Goal: Find specific page/section: Find specific page/section

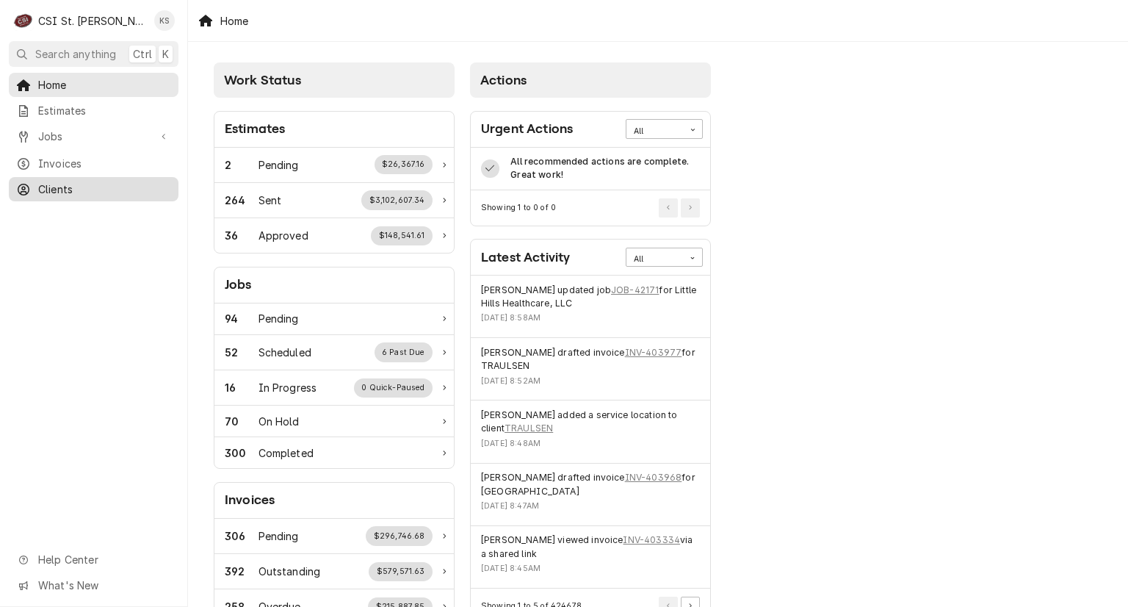
click at [60, 186] on span "Clients" at bounding box center [104, 188] width 133 height 15
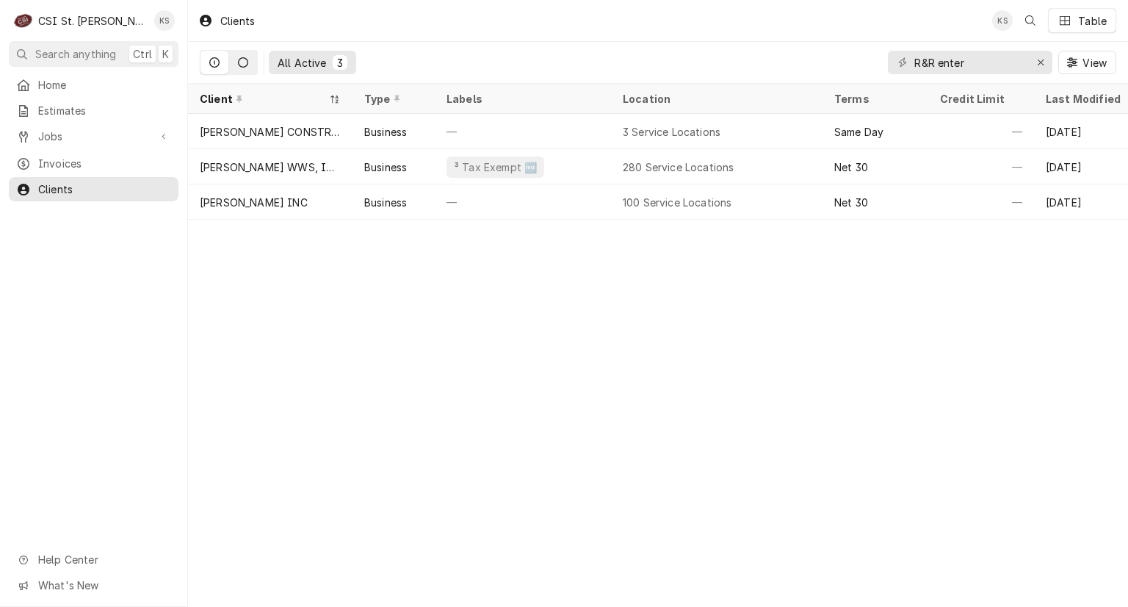
click at [238, 63] on icon "Dynamic Content Wrapper" at bounding box center [243, 62] width 10 height 10
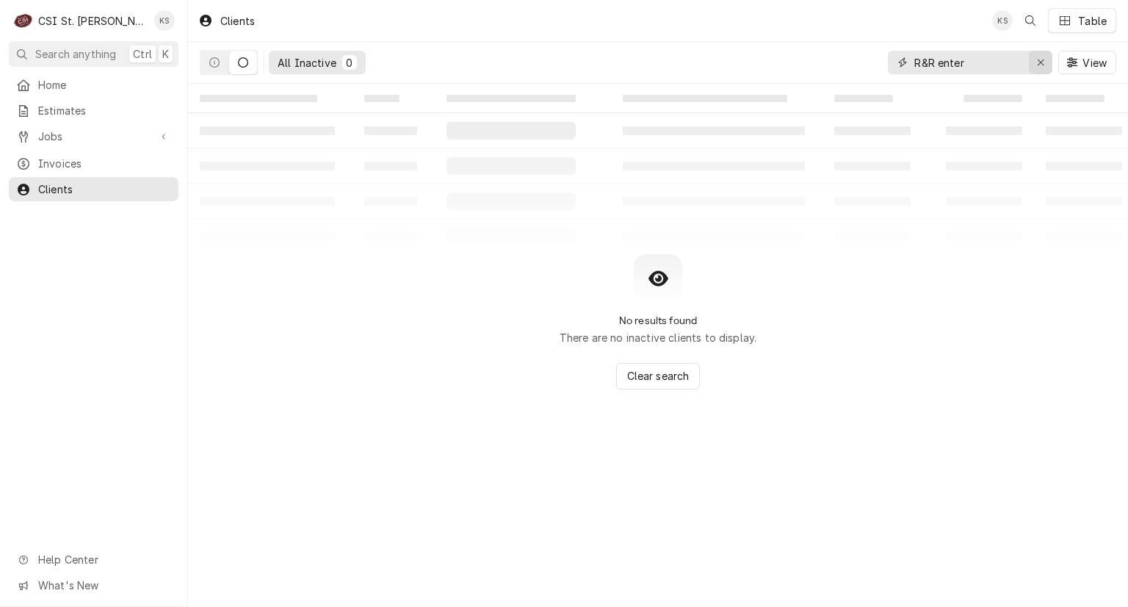
click at [1043, 61] on icon "Erase input" at bounding box center [1041, 62] width 8 height 10
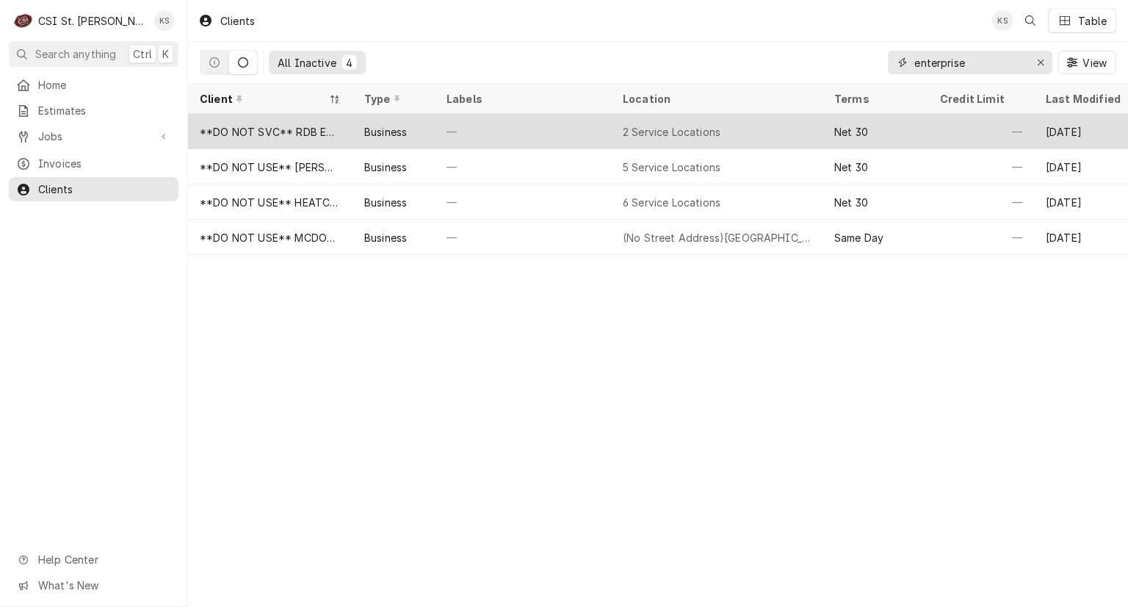
type input "enterprise"
click at [735, 136] on div "2 Service Locations" at bounding box center [717, 131] width 212 height 35
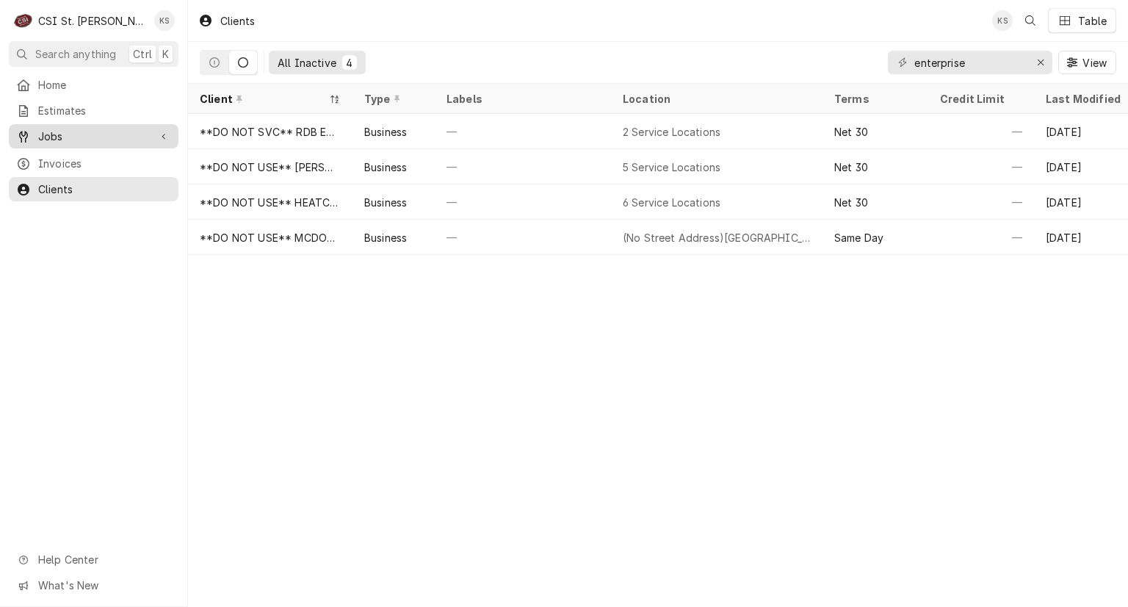
click at [77, 133] on span "Jobs" at bounding box center [93, 136] width 111 height 15
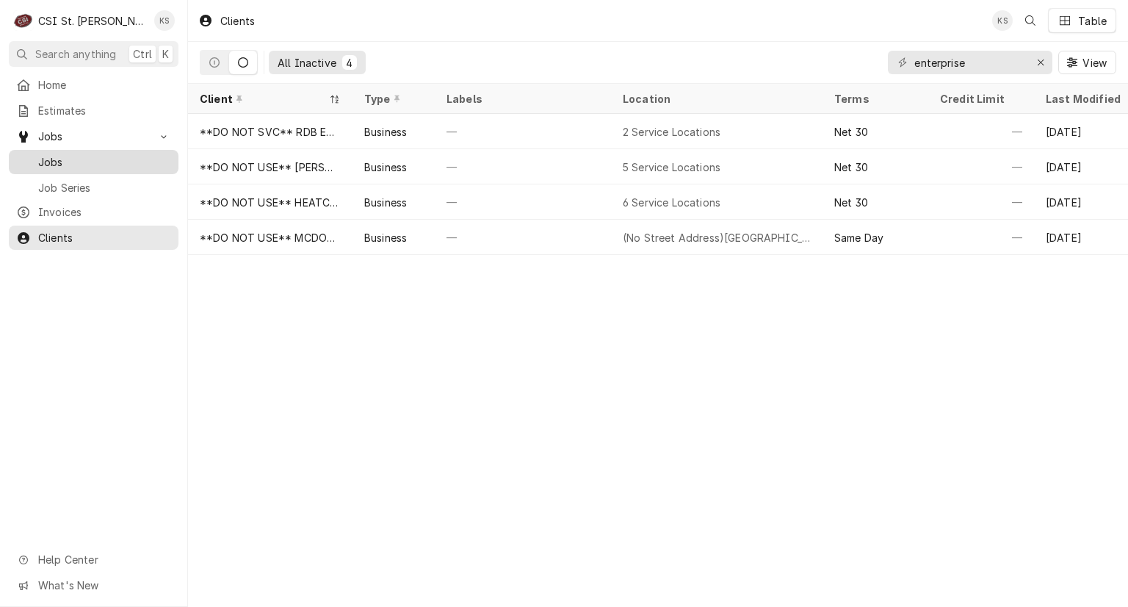
click at [71, 160] on span "Jobs" at bounding box center [104, 161] width 133 height 15
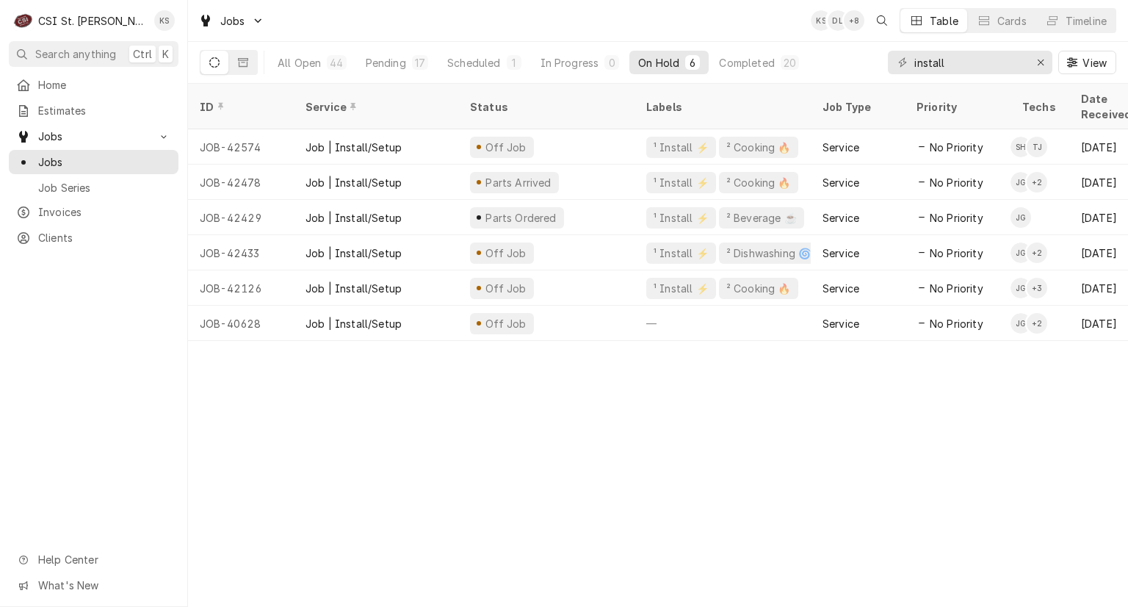
click at [264, 83] on div "All Open 44 Pending 17 Scheduled 1 In Progress 0 On Hold 6 Completed 20 install…" at bounding box center [658, 63] width 940 height 42
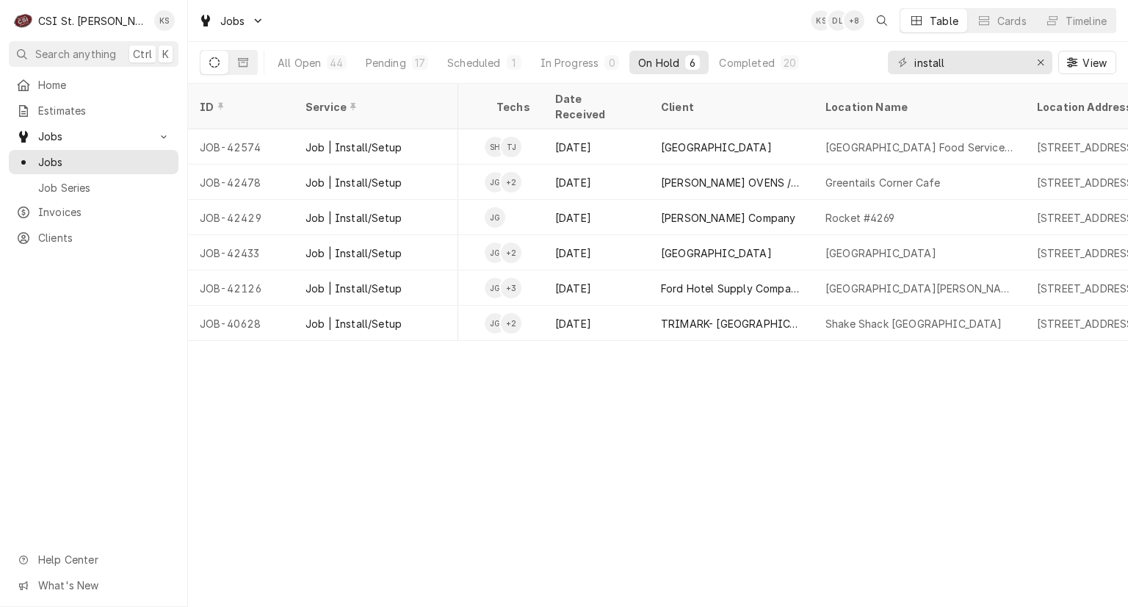
scroll to position [0, 529]
click at [781, 62] on div "20" at bounding box center [790, 62] width 18 height 15
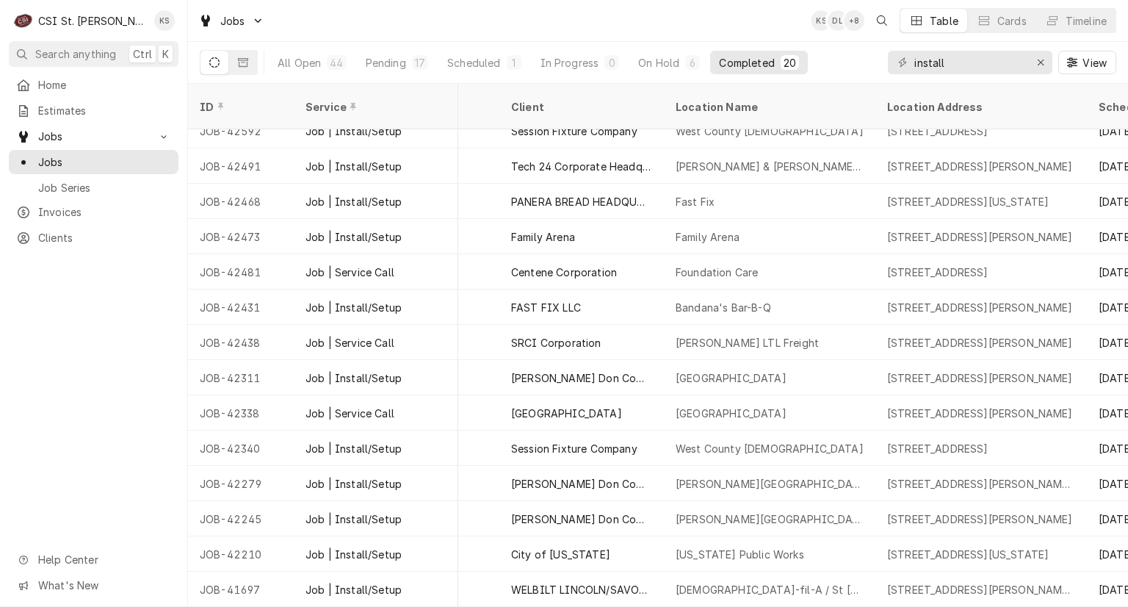
scroll to position [0, 676]
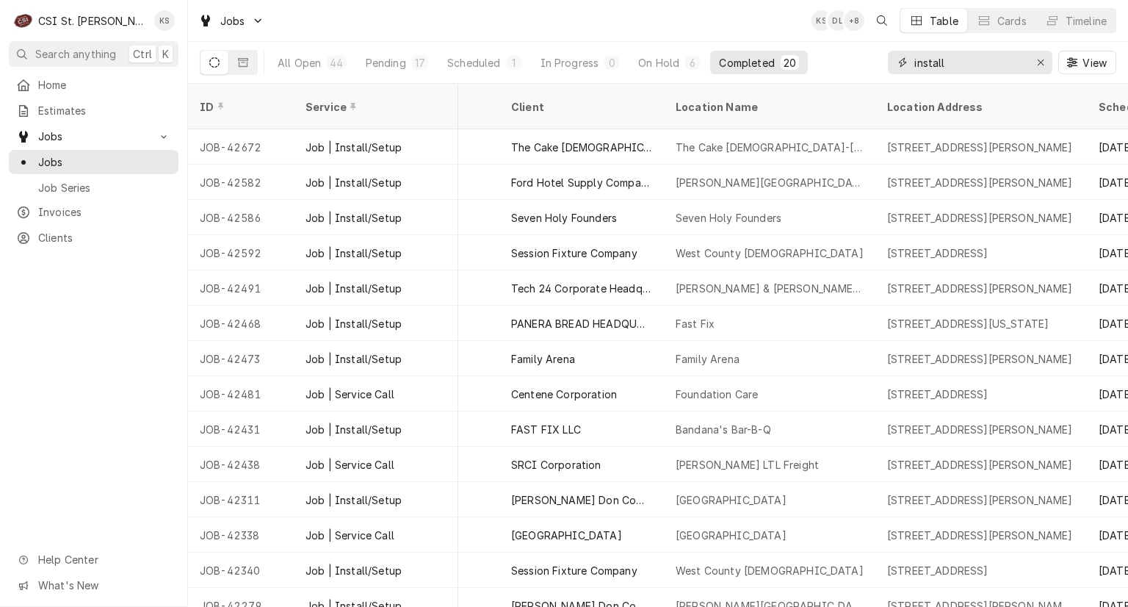
click at [944, 62] on input "install" at bounding box center [970, 63] width 110 height 24
type input "i"
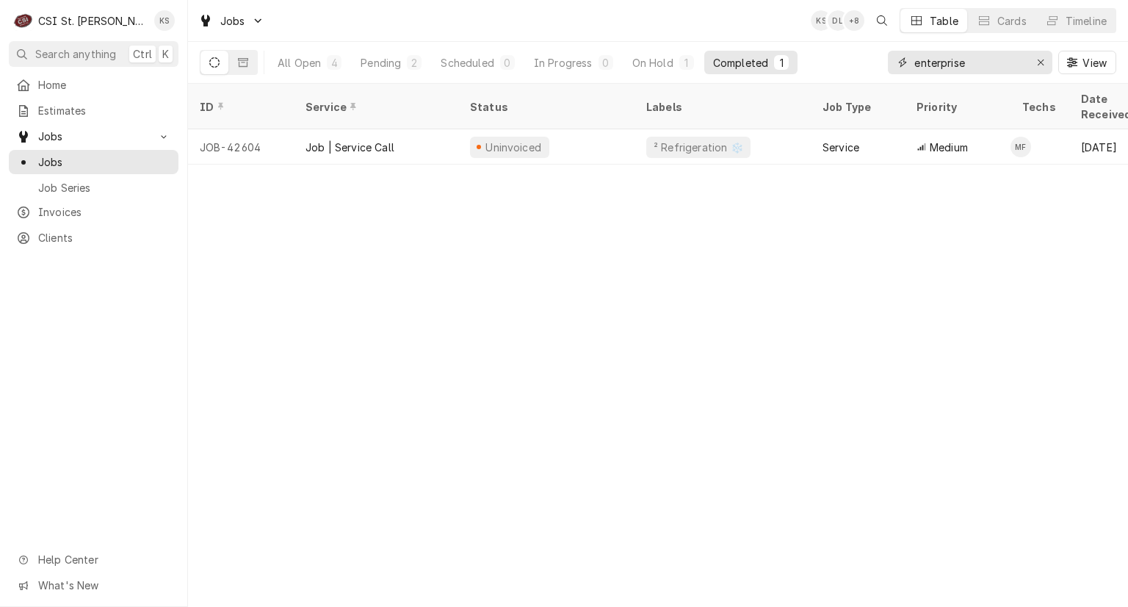
type input "enterprise"
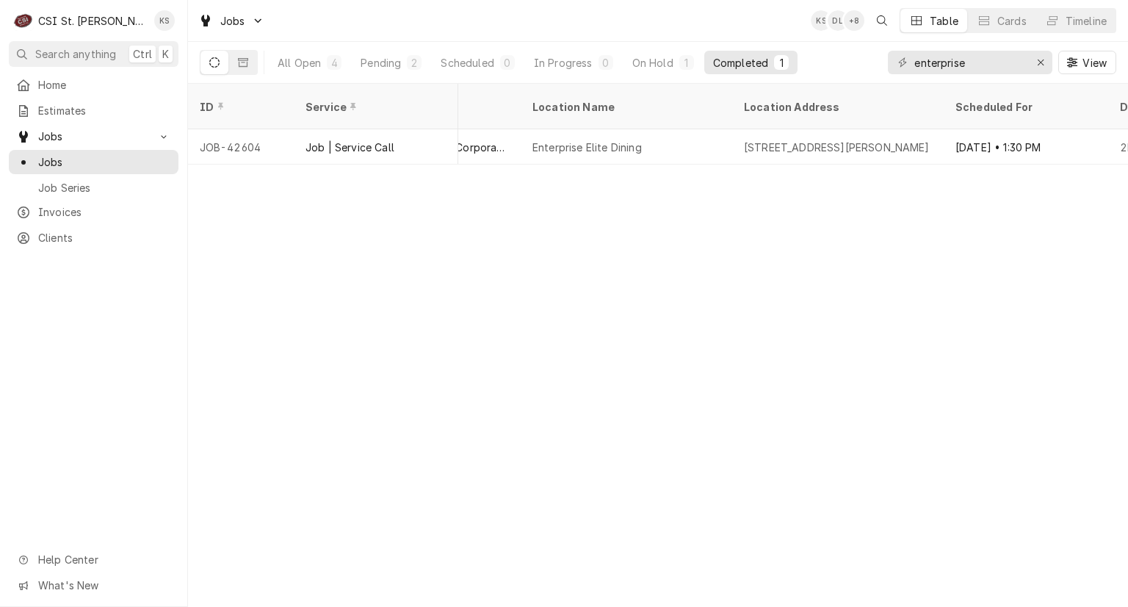
scroll to position [0, 852]
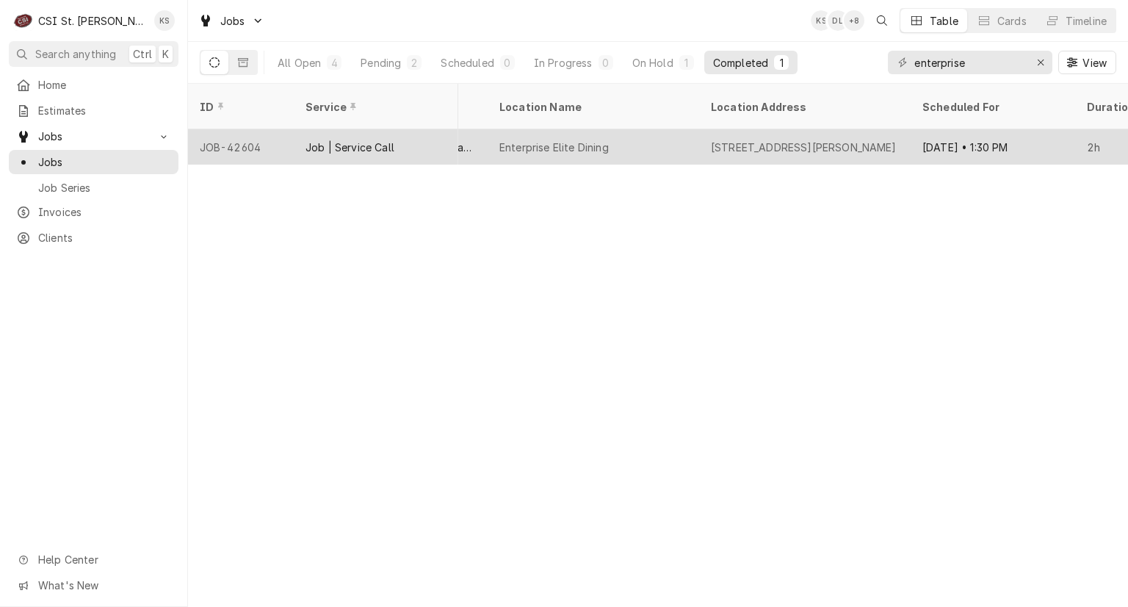
click at [429, 129] on div "Job | Service Call" at bounding box center [376, 146] width 165 height 35
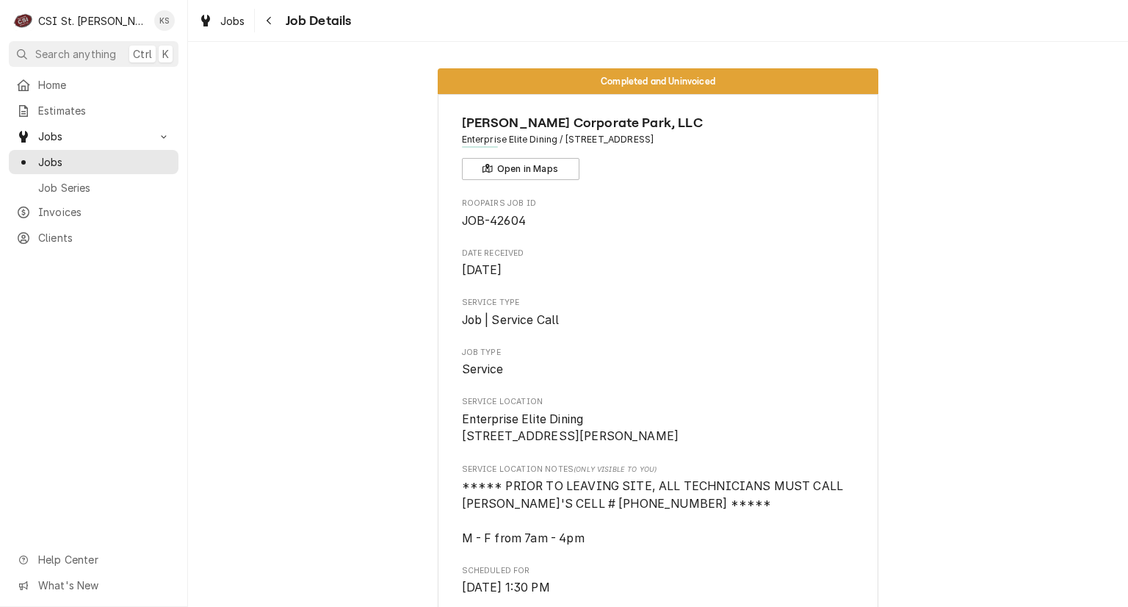
click at [572, 213] on span "JOB-42604" at bounding box center [658, 221] width 393 height 18
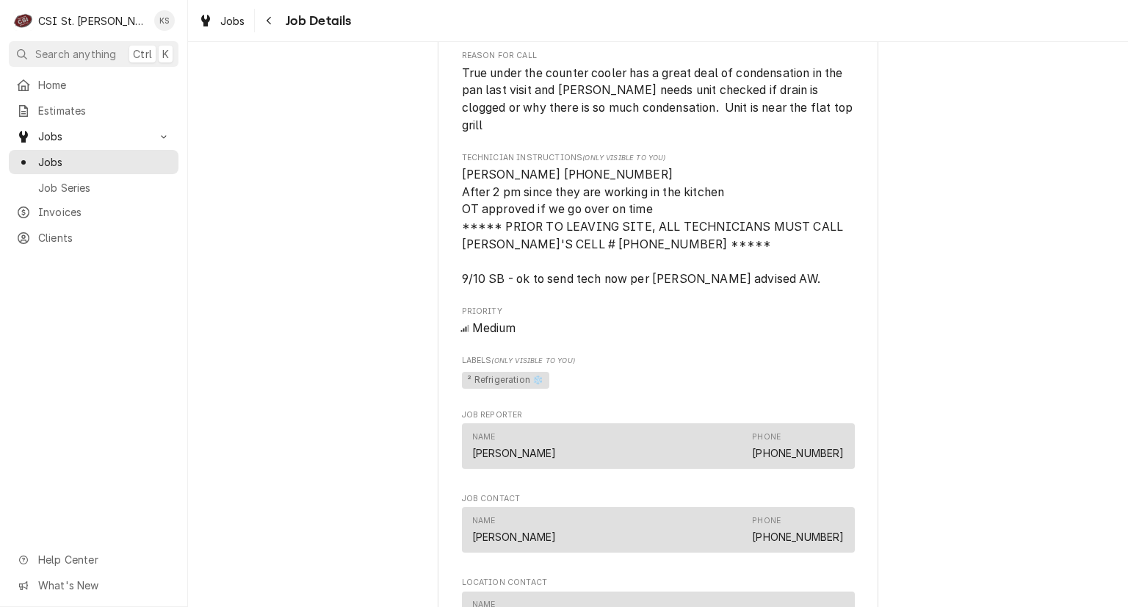
scroll to position [852, 0]
